Goal: Navigation & Orientation: Find specific page/section

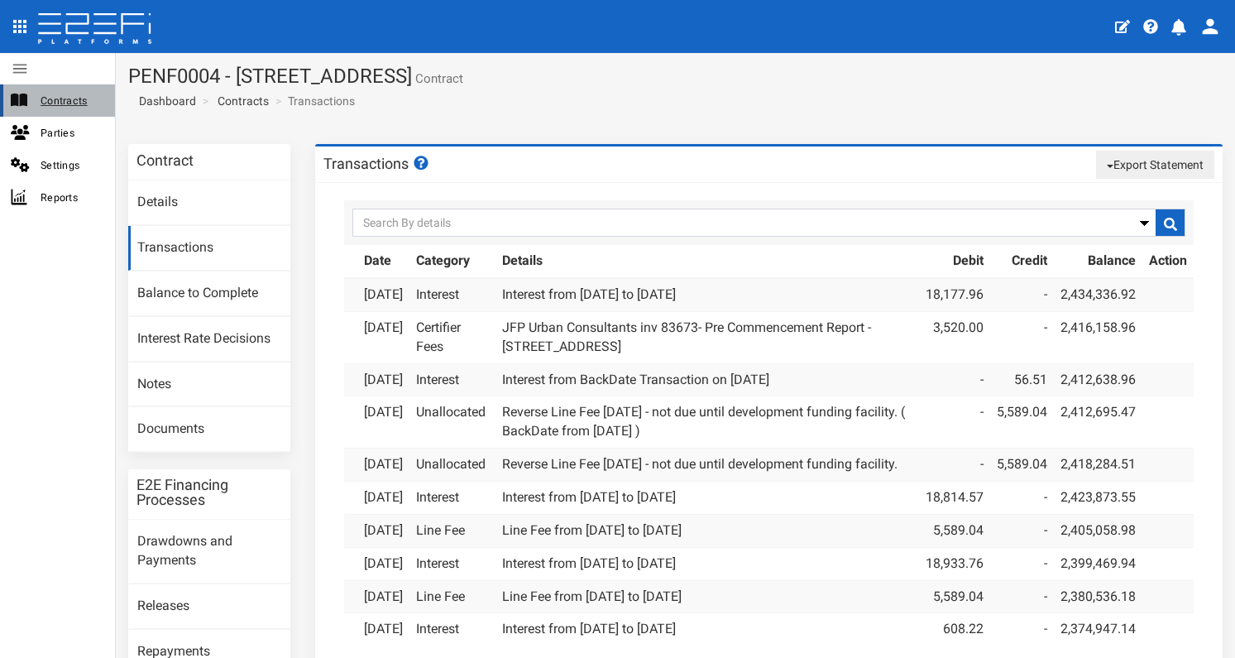
click at [51, 93] on span "Contracts" at bounding box center [71, 100] width 61 height 19
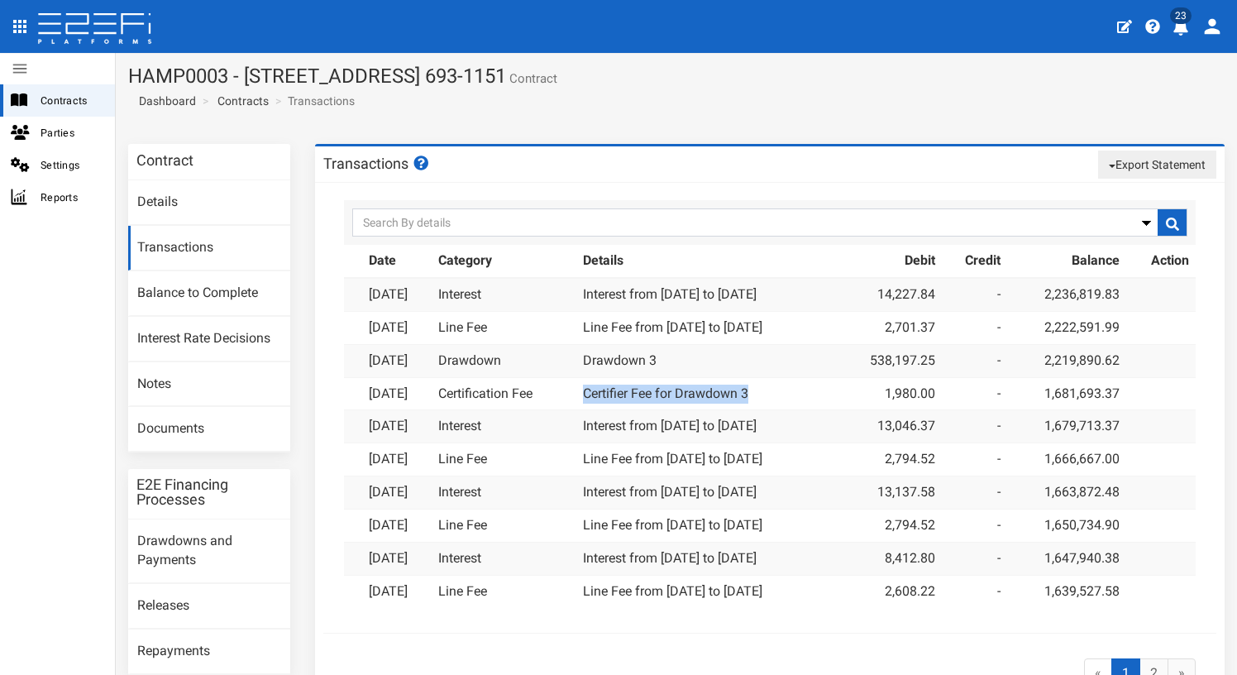
drag, startPoint x: 775, startPoint y: 391, endPoint x: 594, endPoint y: 390, distance: 181.1
click at [594, 390] on td "Certifier Fee for Drawdown 3" at bounding box center [706, 393] width 260 height 33
copy link "Certifier Fee for Drawdown 3"
click at [65, 103] on span "Contracts" at bounding box center [71, 100] width 61 height 19
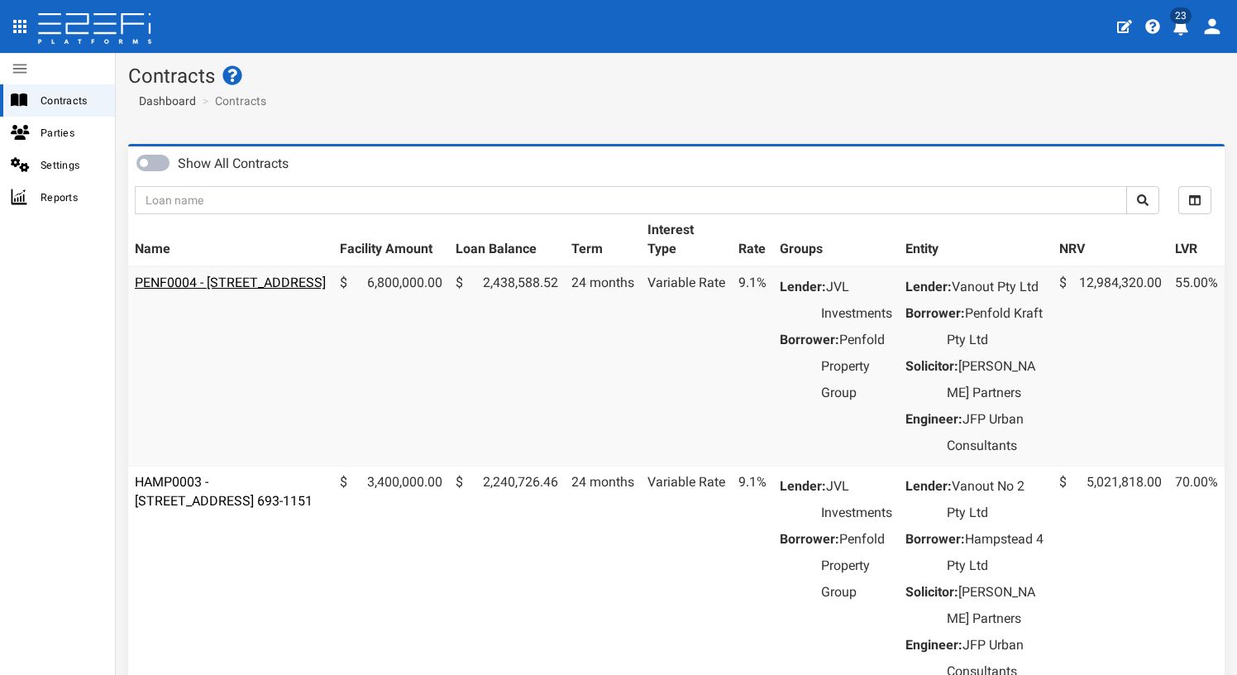
click at [281, 275] on link "PENF0004 - 85 Kraft Road, Pallara - 693-1188" at bounding box center [230, 283] width 191 height 16
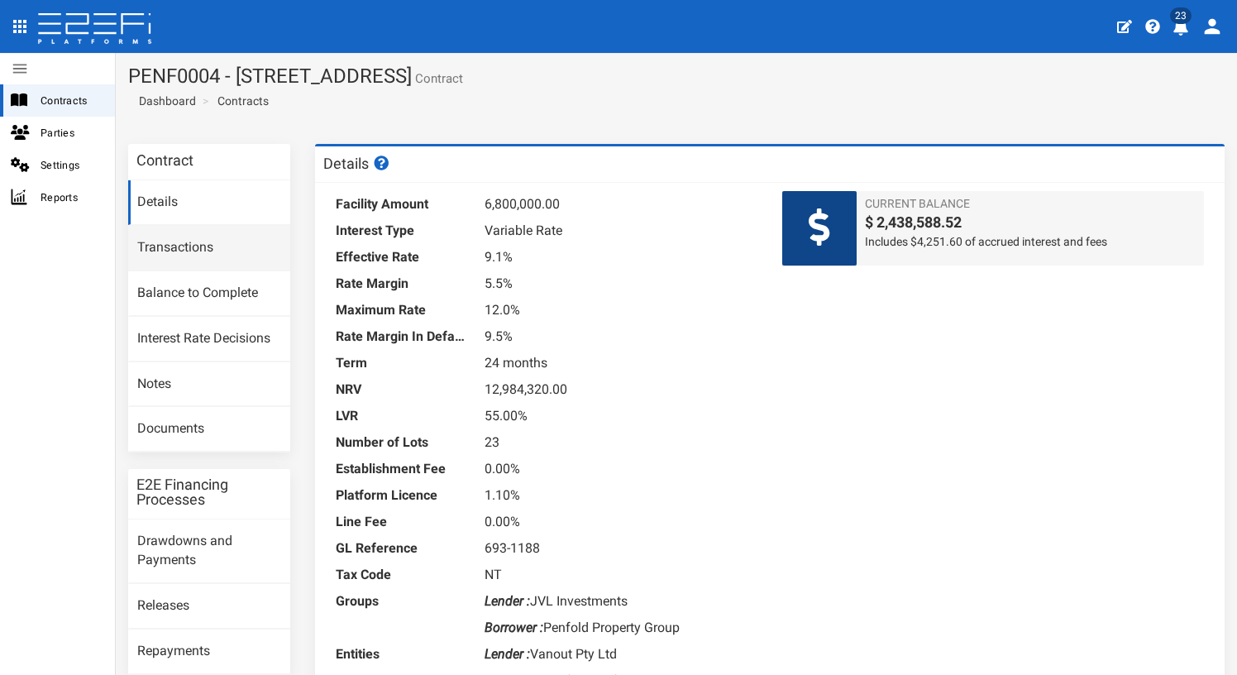
click at [187, 244] on link "Transactions" at bounding box center [209, 248] width 162 height 45
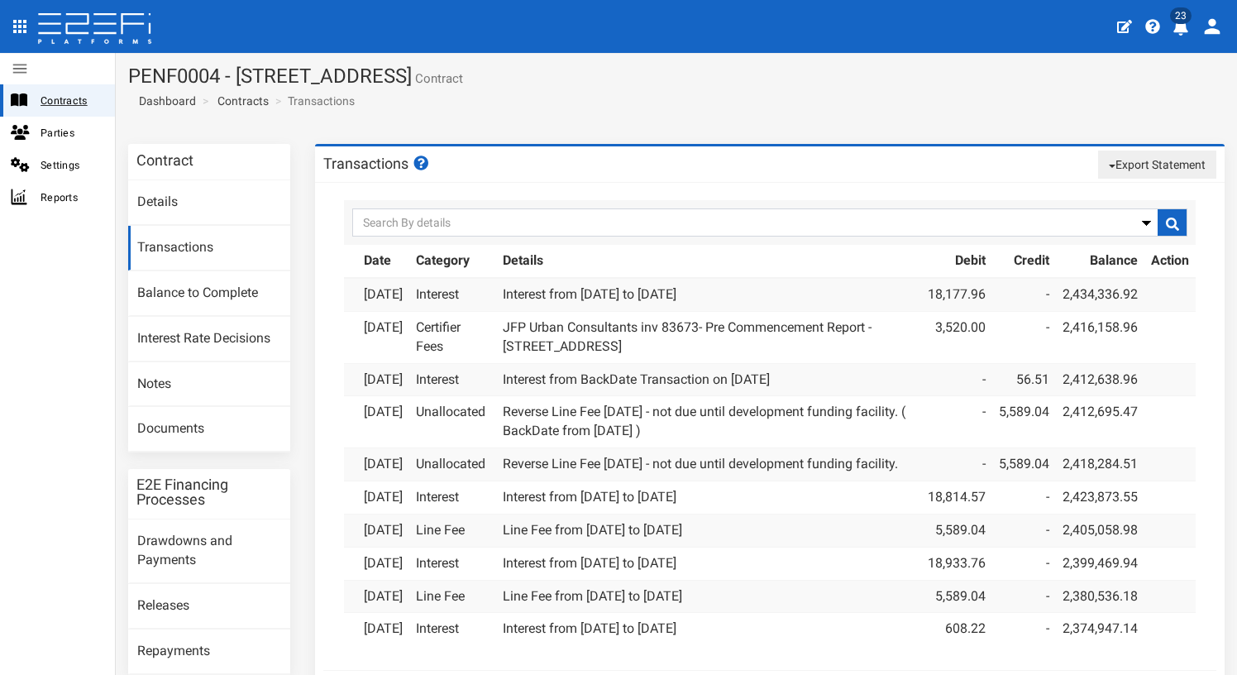
click at [73, 99] on span "Contracts" at bounding box center [71, 100] width 61 height 19
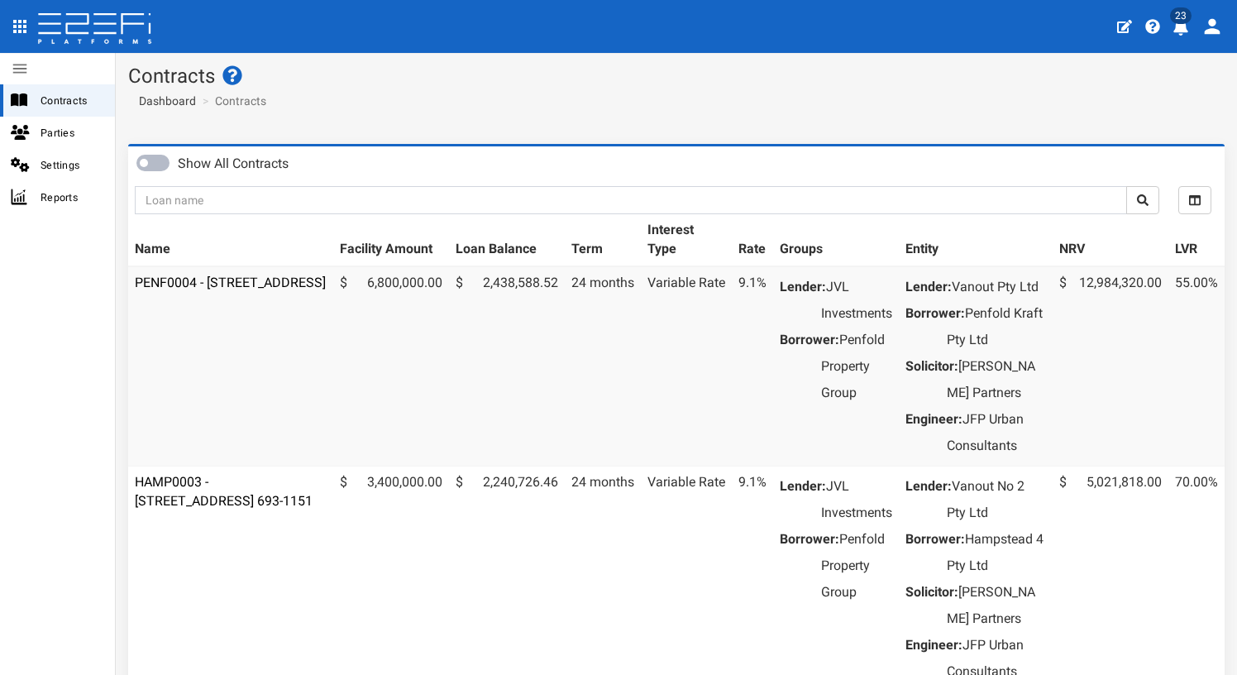
scroll to position [228, 0]
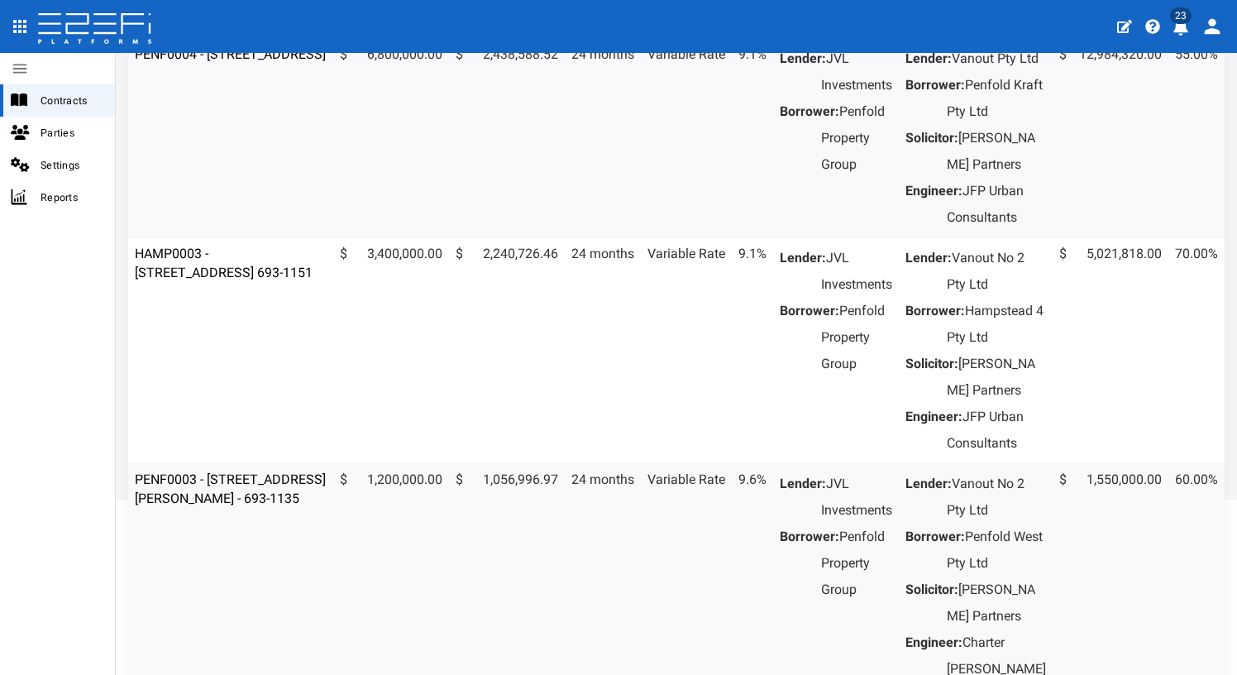
click at [278, 506] on link "PENF0003 - 131 School Road Logan Reserve - VANT02 - 693-1135" at bounding box center [230, 488] width 191 height 35
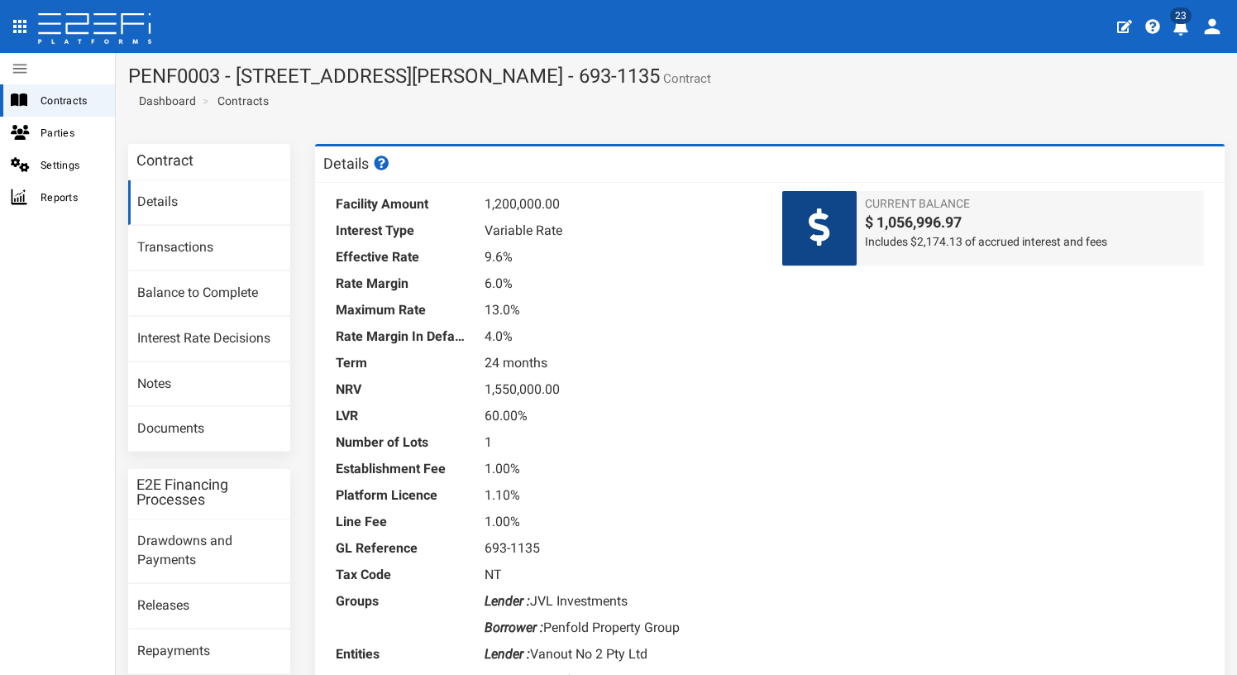
click at [210, 246] on link "Transactions" at bounding box center [209, 248] width 162 height 45
